Goal: Task Accomplishment & Management: Complete application form

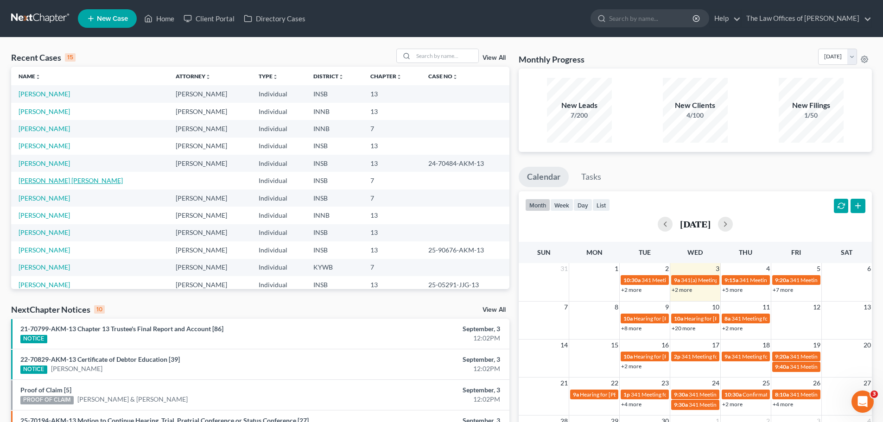
click at [74, 182] on link "[PERSON_NAME] [PERSON_NAME]" at bounding box center [71, 181] width 104 height 8
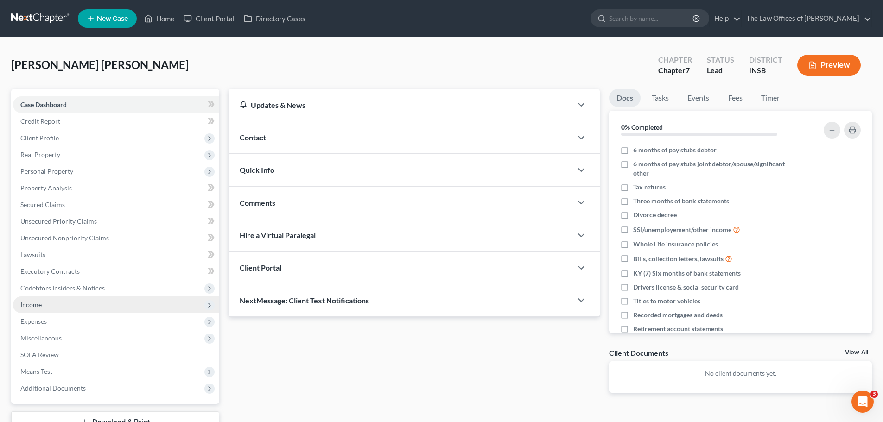
click at [44, 308] on span "Income" at bounding box center [116, 304] width 206 height 17
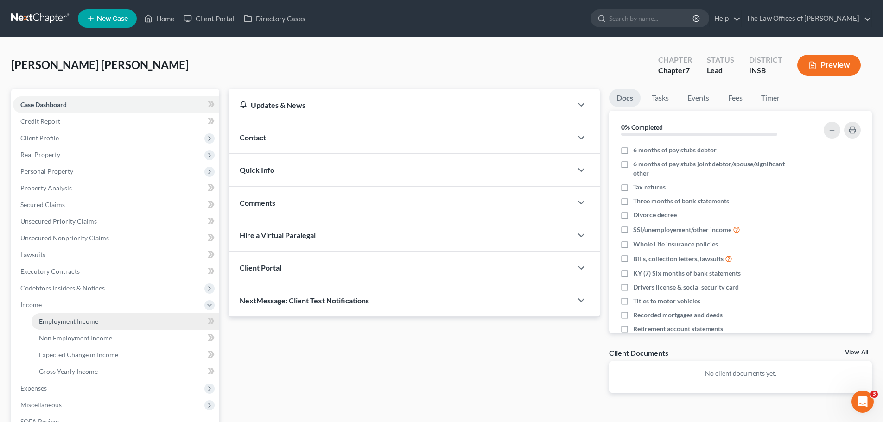
click at [46, 321] on span "Employment Income" at bounding box center [68, 321] width 59 height 8
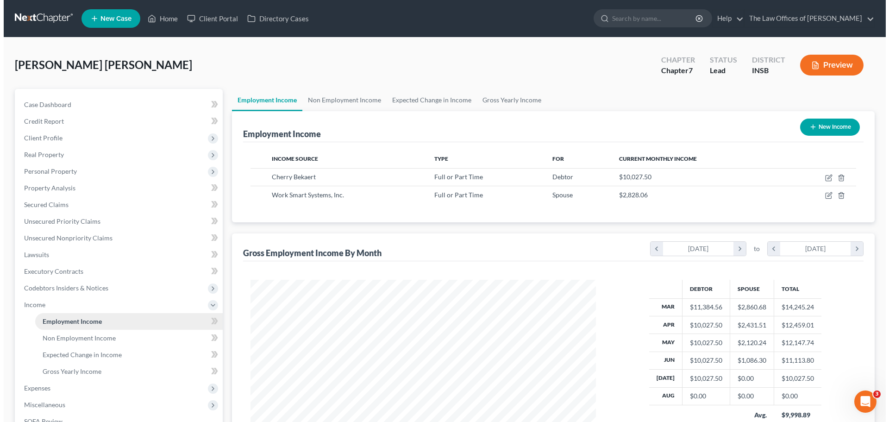
scroll to position [173, 364]
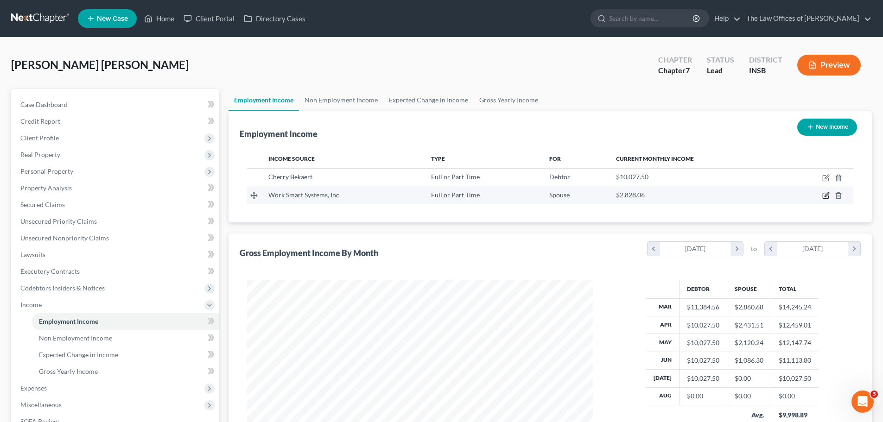
click at [826, 196] on icon "button" at bounding box center [826, 195] width 4 height 4
select select "0"
select select "15"
select select "2"
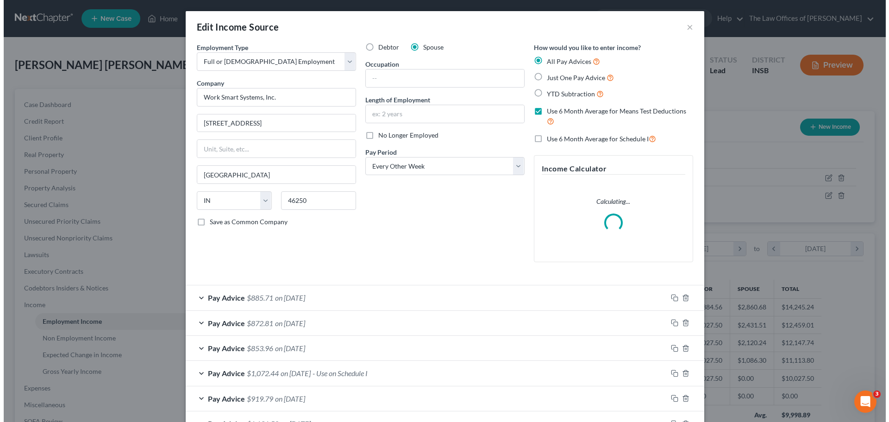
scroll to position [174, 367]
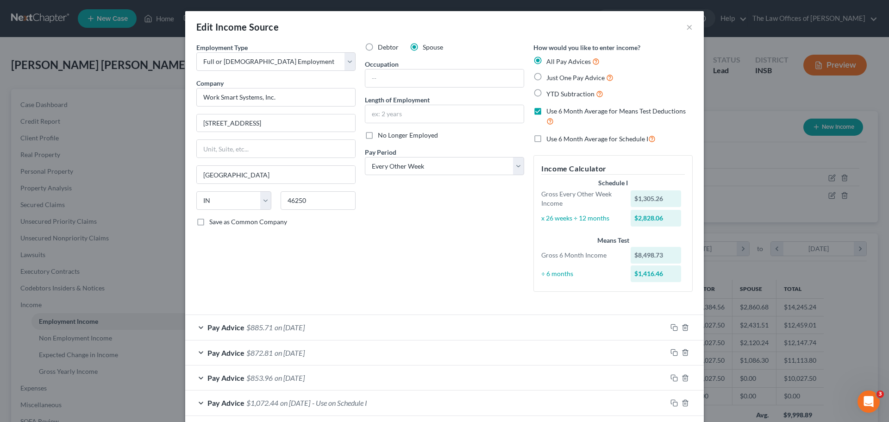
click at [629, 329] on div "Pay Advice $885.71 on [DATE]" at bounding box center [426, 327] width 482 height 25
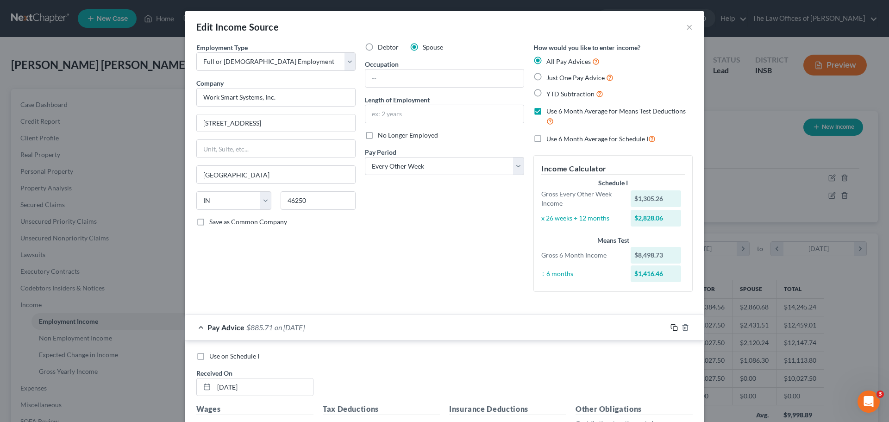
click at [672, 326] on icon "button" at bounding box center [674, 327] width 7 height 7
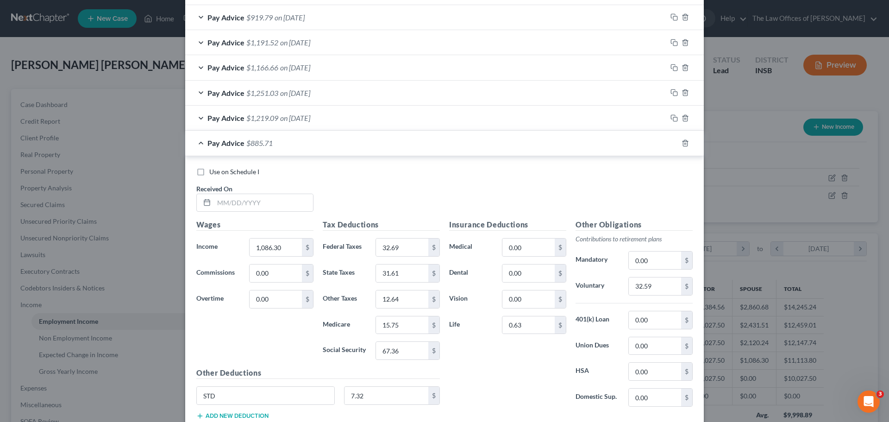
scroll to position [474, 0]
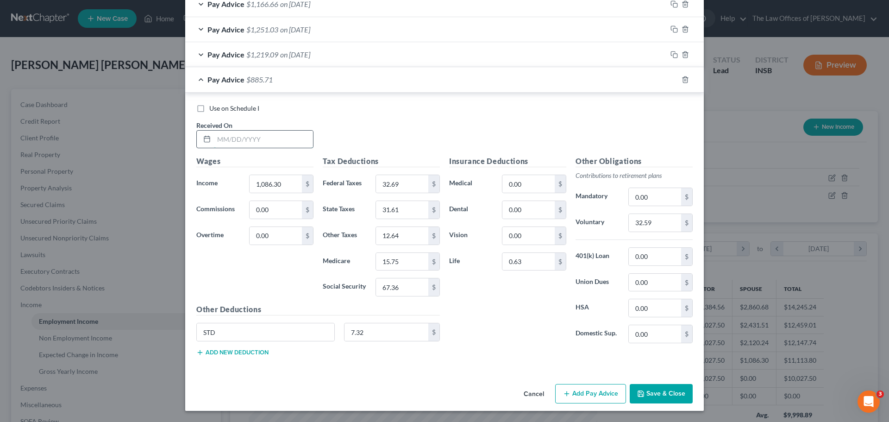
drag, startPoint x: 211, startPoint y: 141, endPoint x: 259, endPoint y: 144, distance: 48.8
click at [214, 141] on input "text" at bounding box center [263, 140] width 99 height 18
click at [214, 140] on input "text" at bounding box center [263, 140] width 99 height 18
type input "[DATE]"
type input "1,060.46"
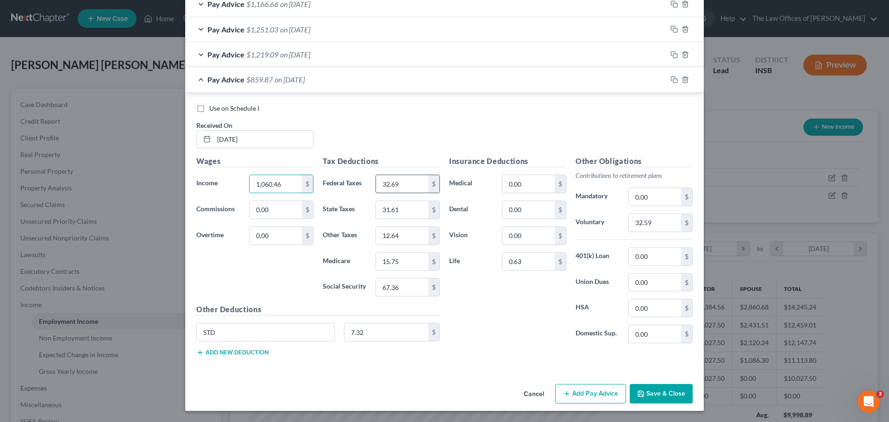
click at [407, 185] on input "32.69" at bounding box center [402, 184] width 52 height 18
type input "32.69"
type input "31.81"
type input "12.73"
type input "15.38"
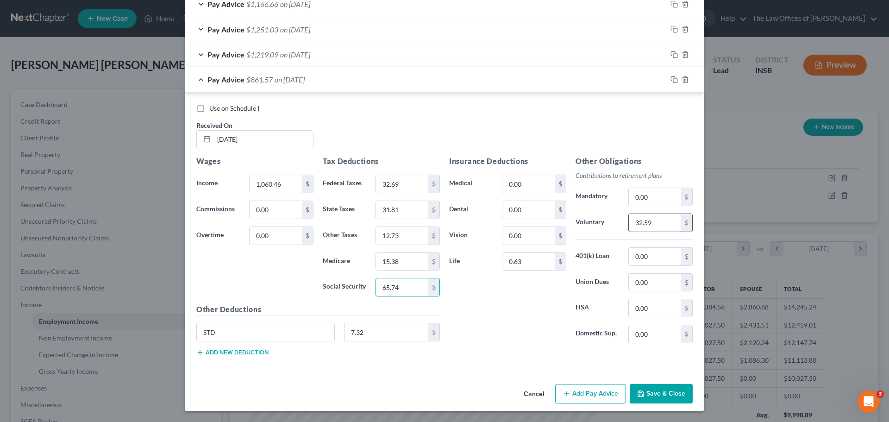
type input "65.74"
click at [661, 223] on input "32.59" at bounding box center [655, 223] width 52 height 18
type input "0"
click at [672, 78] on icon "button" at bounding box center [674, 79] width 7 height 7
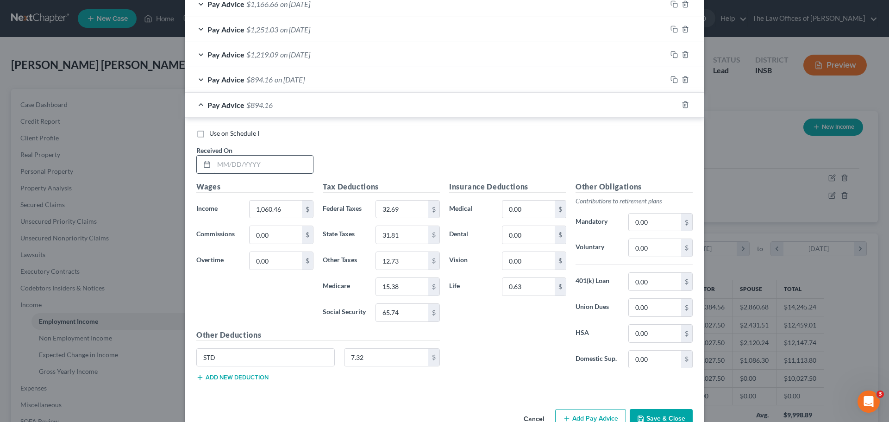
click at [219, 168] on input "text" at bounding box center [263, 165] width 99 height 18
type input "[DATE]"
type input "1,545.48"
click at [407, 207] on input "32.69" at bounding box center [402, 210] width 52 height 18
type input "32.69"
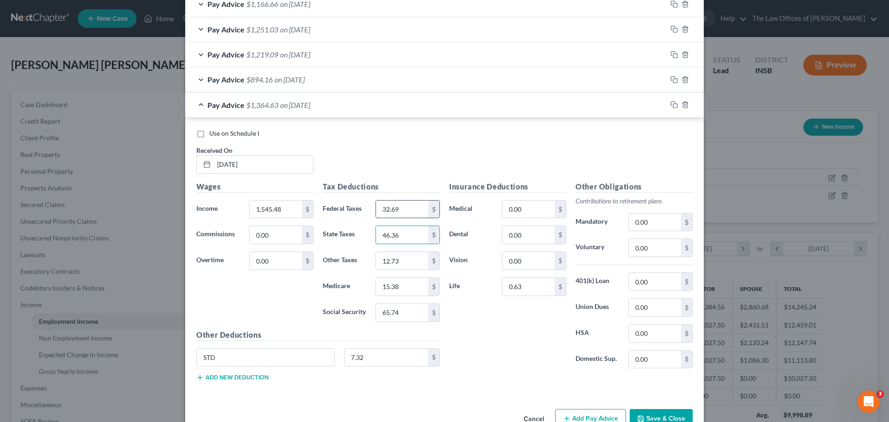
type input "46.36"
type input "18.55"
type input "22.41"
type input "95.82"
click at [671, 103] on icon "button" at bounding box center [674, 104] width 7 height 7
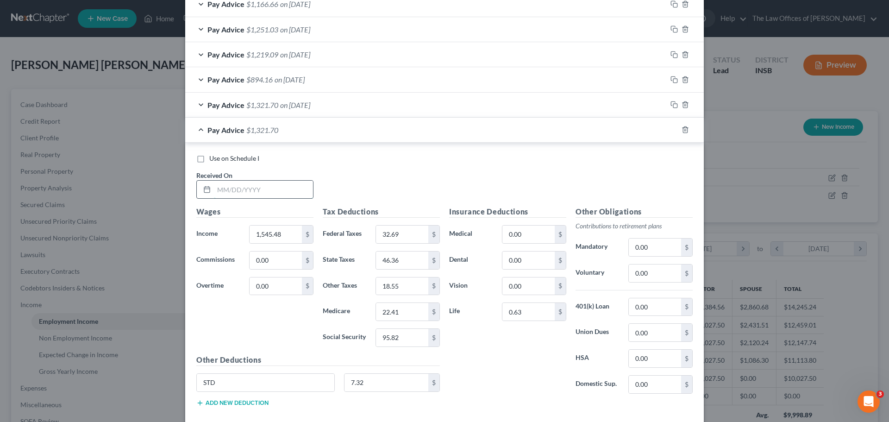
click at [224, 189] on input "text" at bounding box center [263, 190] width 99 height 18
type input "[DATE]"
click at [289, 239] on input "1,545.48" at bounding box center [276, 235] width 52 height 18
type input "1,403.44"
click at [399, 231] on input "32.69" at bounding box center [402, 235] width 52 height 18
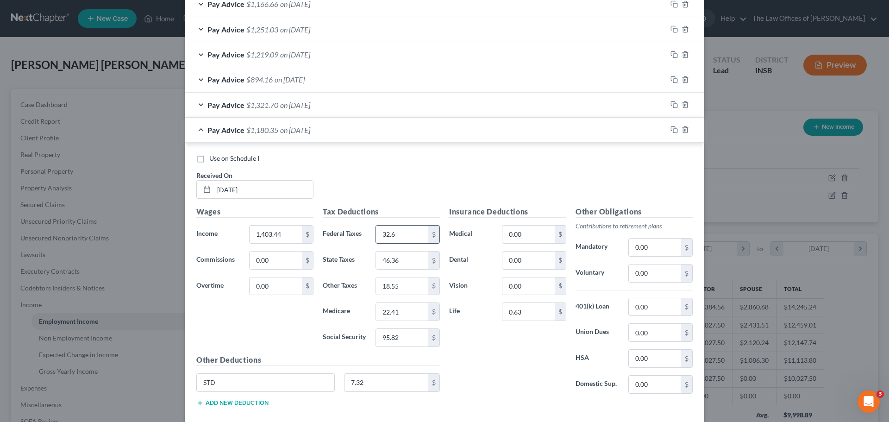
type input "32.69"
type input "42.10"
type input "16.84"
type input "20.35"
type input "87.02"
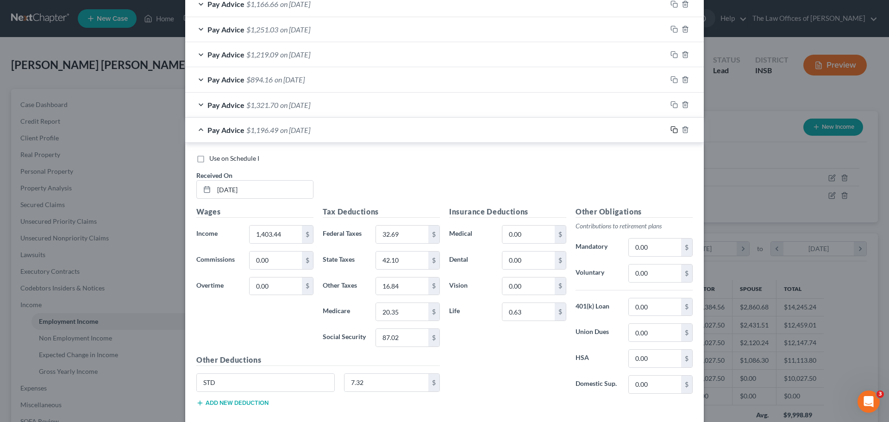
click at [671, 130] on icon "button" at bounding box center [674, 129] width 7 height 7
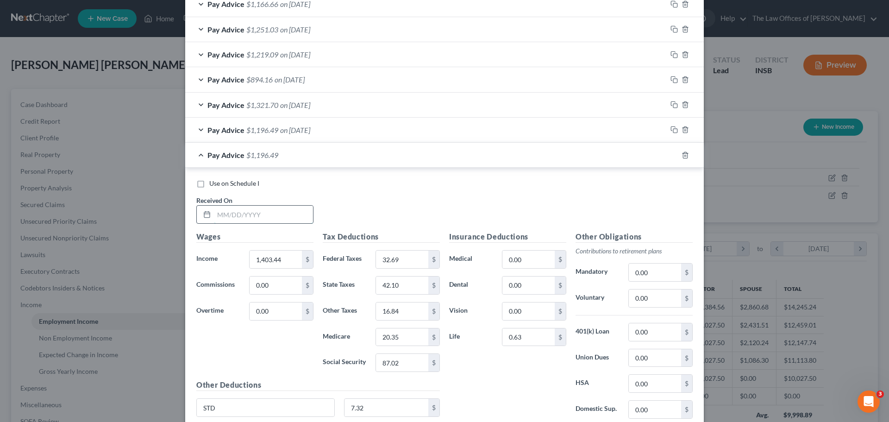
click at [215, 215] on input "text" at bounding box center [263, 215] width 99 height 18
type input "[DATE]"
type input "960.50"
click at [418, 255] on input "32.69" at bounding box center [402, 260] width 52 height 18
type input "32.69"
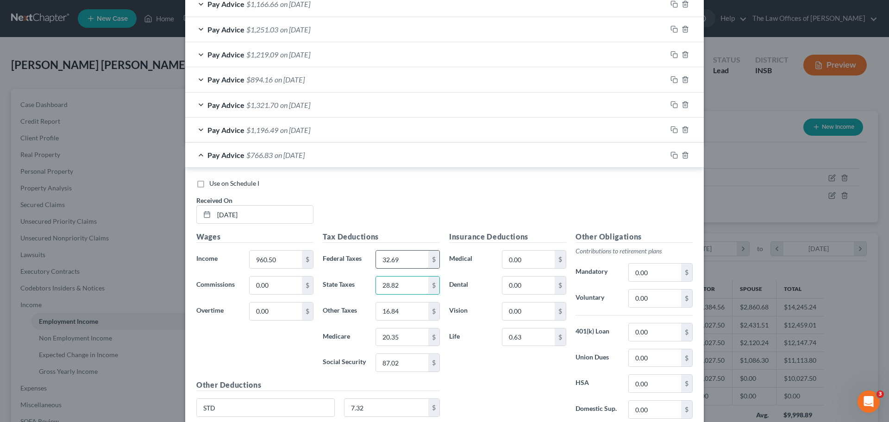
type input "28.82"
type input "11.53"
type input "13.92"
type input "59.55"
click at [671, 152] on icon "button" at bounding box center [674, 154] width 7 height 7
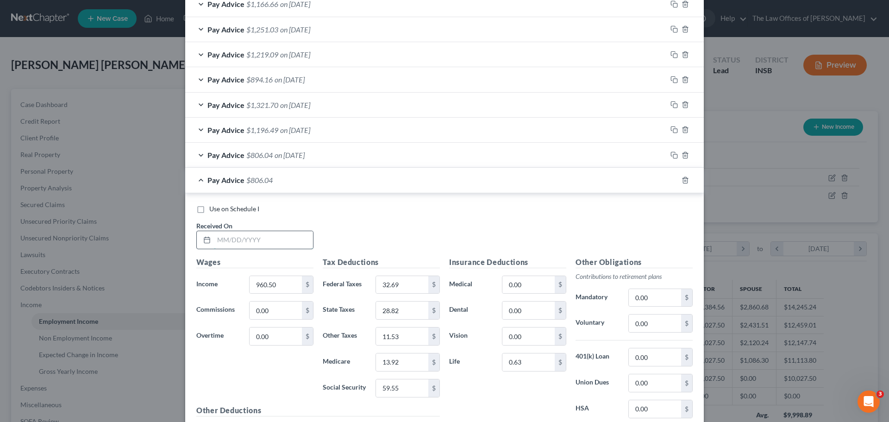
click at [221, 243] on input "text" at bounding box center [263, 240] width 99 height 18
type input "[DATE]"
click at [271, 275] on div "Wages Income * 960.50 $ Commissions 0.00 $ Overtime 0.00 $" at bounding box center [255, 331] width 126 height 148
click at [273, 281] on input "960.50" at bounding box center [276, 285] width 52 height 18
type input "651.61"
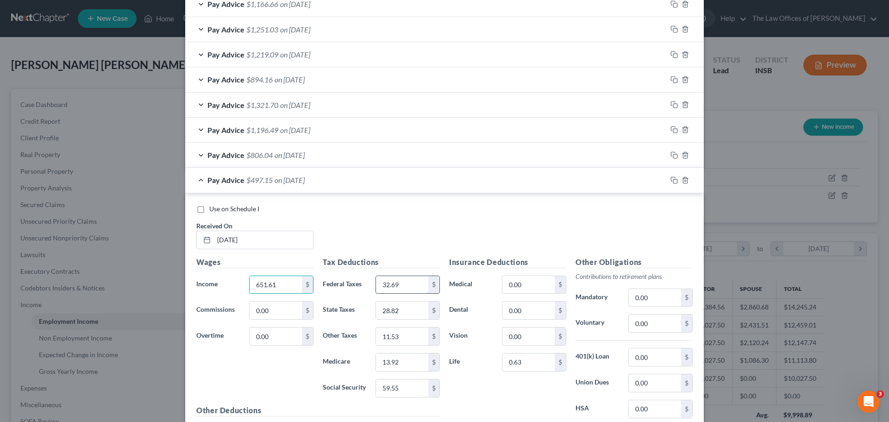
click at [389, 282] on input "32.69" at bounding box center [402, 285] width 52 height 18
type input "32.69"
type input "19.55"
type input "7.82"
type input "9.45"
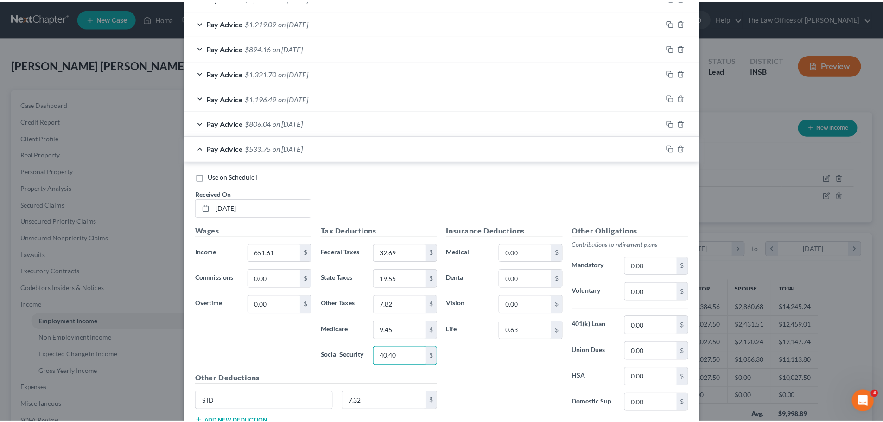
scroll to position [575, 0]
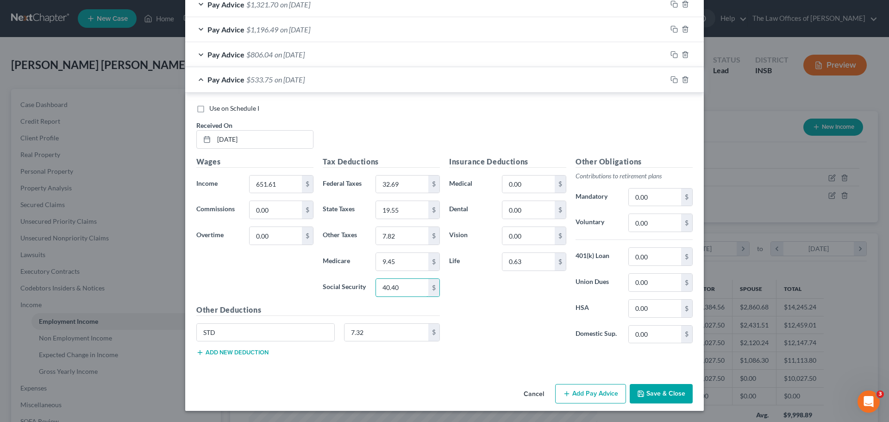
type input "40.40"
click at [661, 390] on button "Save & Close" at bounding box center [661, 393] width 63 height 19
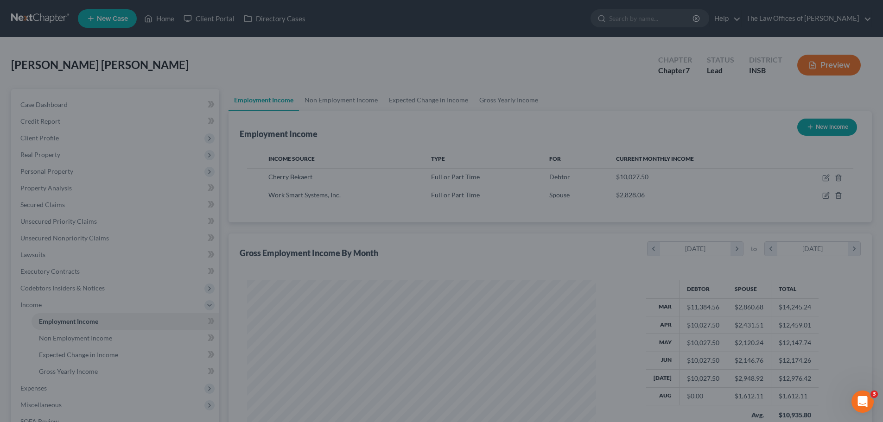
scroll to position [463094, 462903]
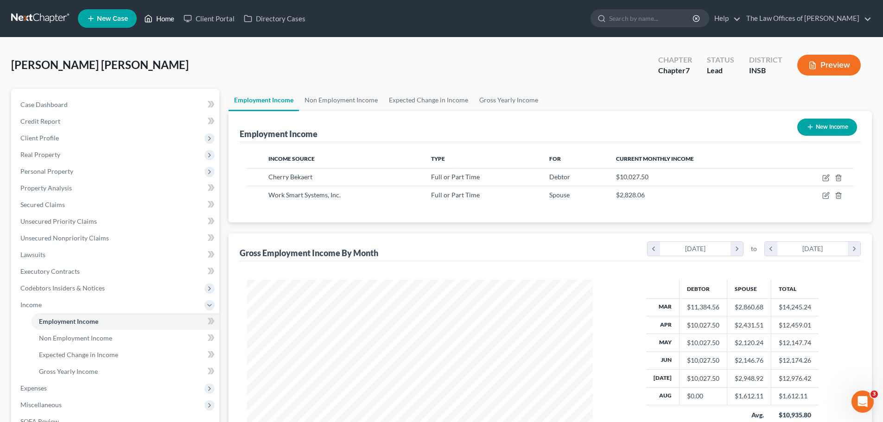
click at [164, 21] on link "Home" at bounding box center [158, 18] width 39 height 17
